Goal: Navigation & Orientation: Go to known website

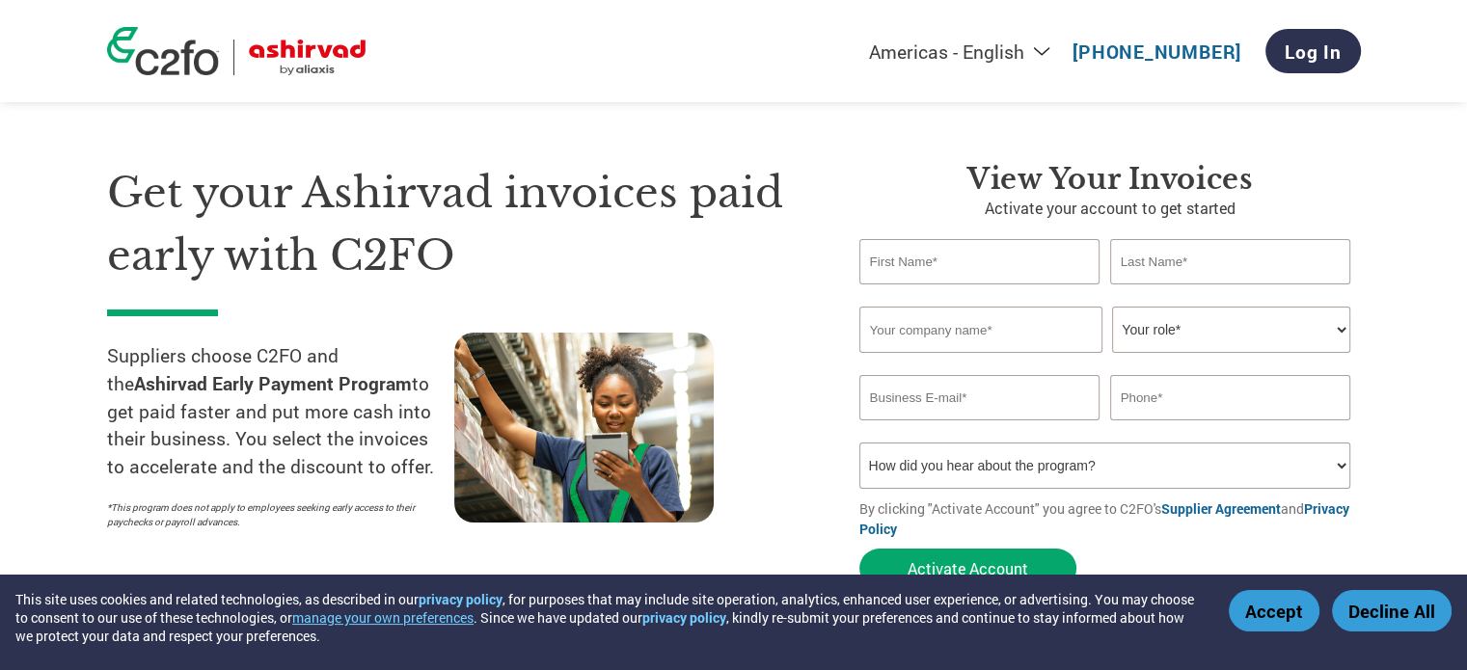
scroll to position [96, 0]
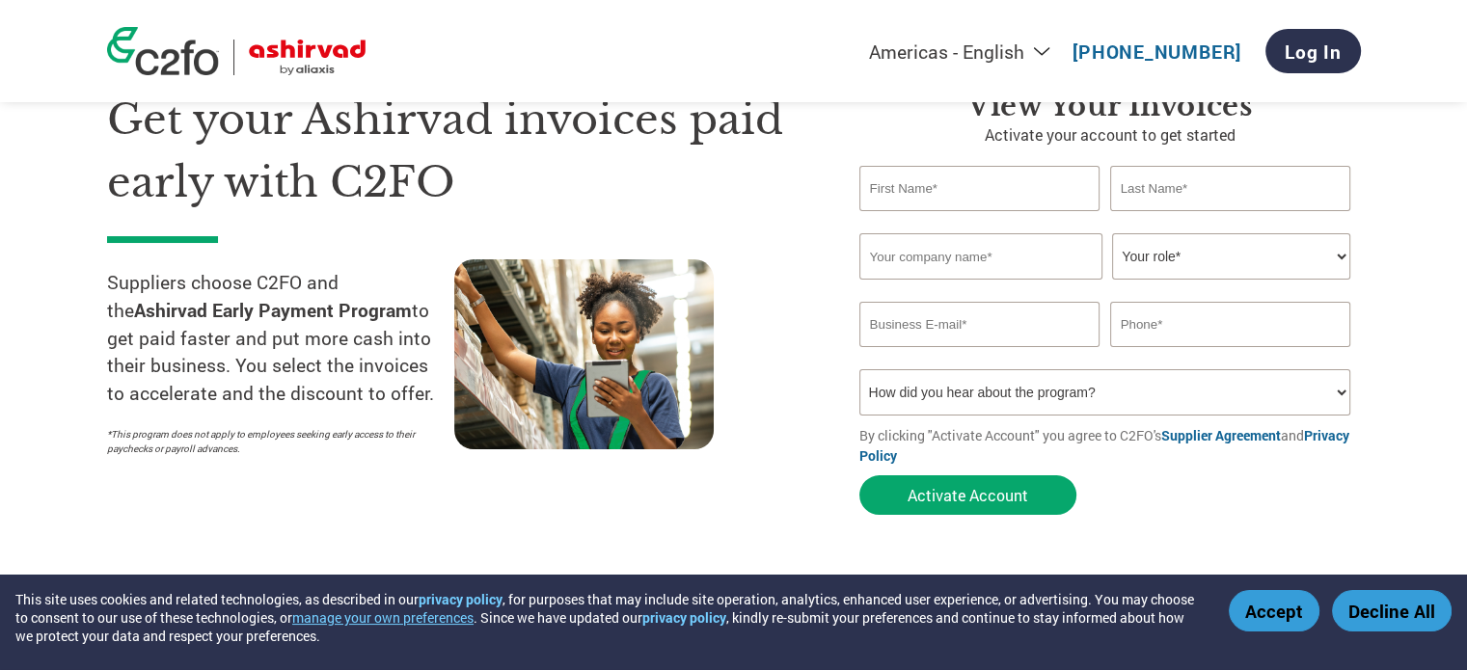
click at [1335, 257] on select "Your role* CFO Controller Credit Manager Finance Director Treasurer CEO Preside…" at bounding box center [1231, 256] width 238 height 46
click at [1385, 364] on section "Get your Ashirvad invoices paid early with C2FO Suppliers choose C2FO and the A…" at bounding box center [733, 284] width 1467 height 606
click at [1335, 394] on select "How did you hear about the program? Received a letter Email Social Media Online…" at bounding box center [1105, 392] width 492 height 46
select select "Email"
click at [859, 369] on select "How did you hear about the program? Received a letter Email Social Media Online…" at bounding box center [1105, 392] width 492 height 46
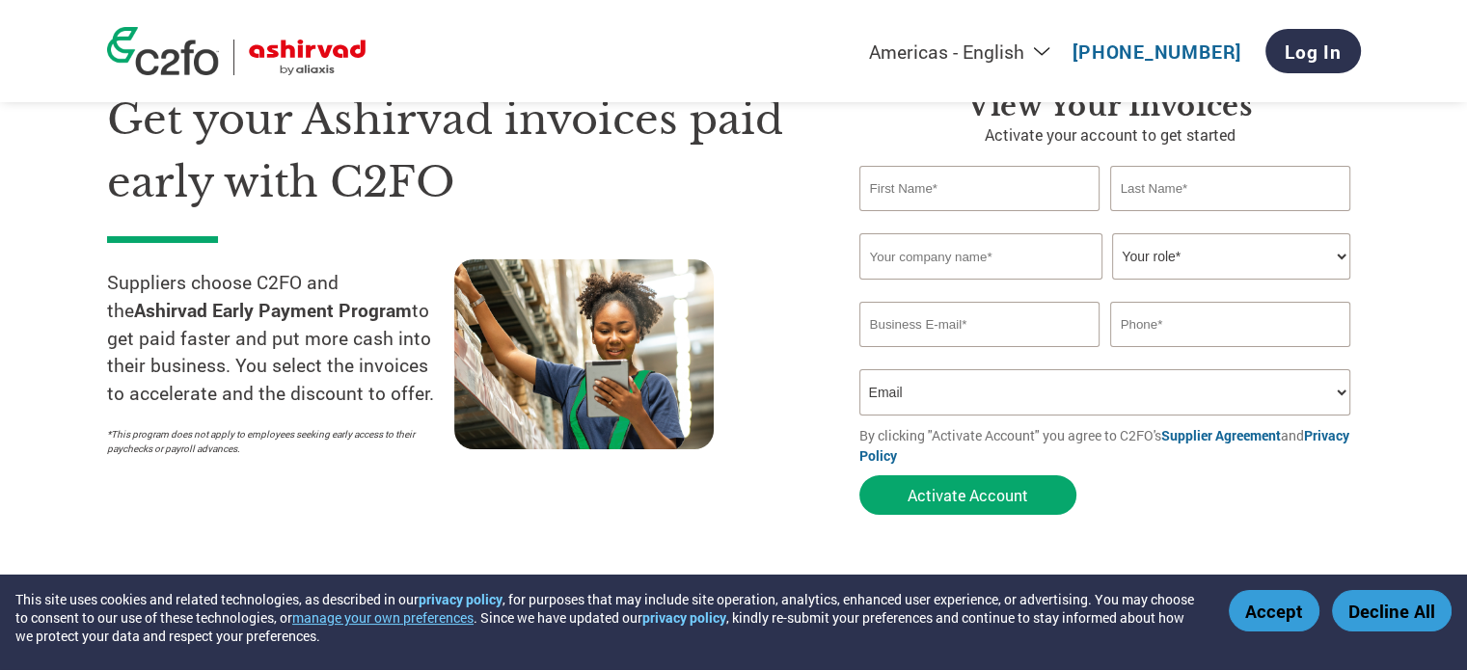
click at [1233, 437] on link "Supplier Agreement" at bounding box center [1221, 435] width 120 height 18
click at [1315, 53] on link "Log In" at bounding box center [1312, 51] width 95 height 44
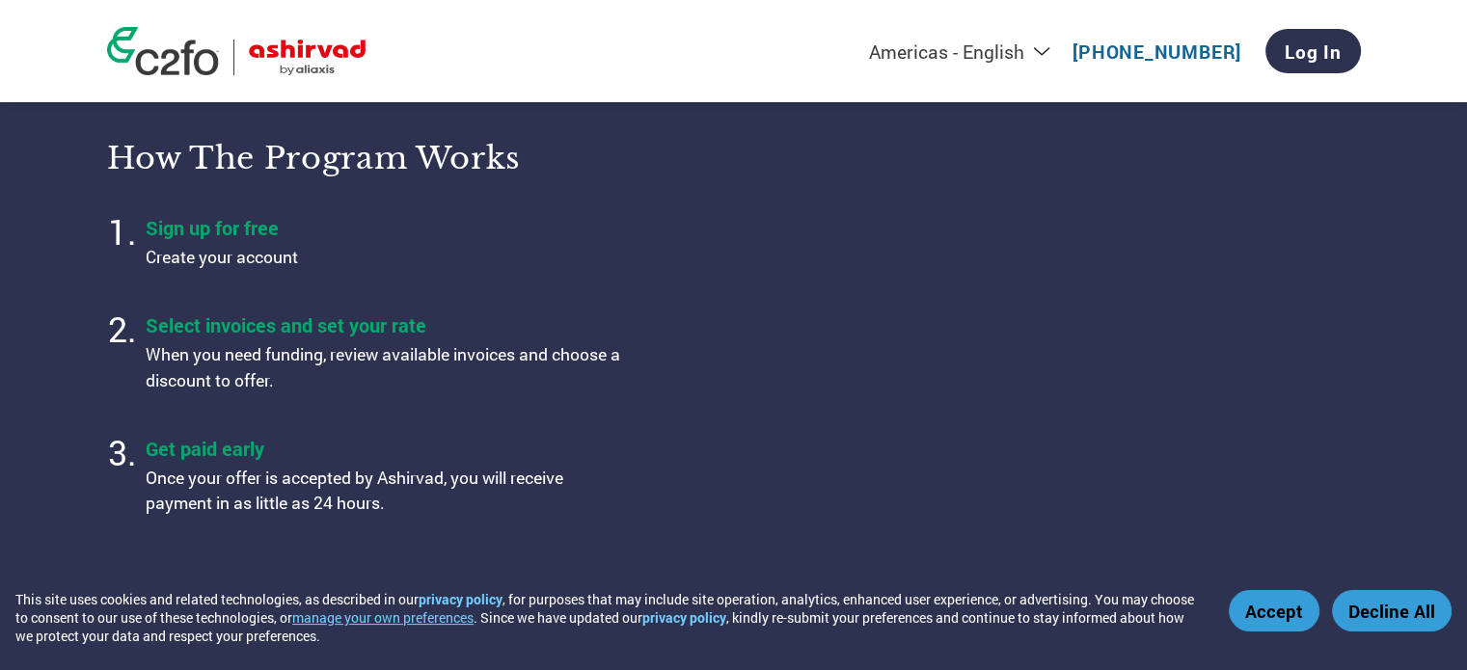
scroll to position [618, 0]
